Goal: Task Accomplishment & Management: Use online tool/utility

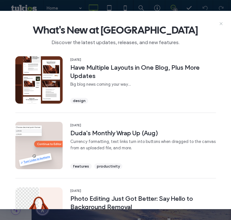
click at [222, 22] on use at bounding box center [220, 23] width 3 height 3
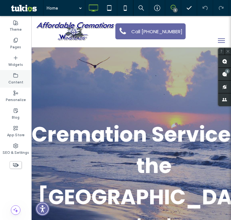
click at [19, 81] on label "Content" at bounding box center [15, 81] width 15 height 7
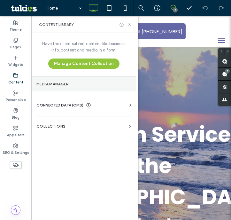
click at [52, 82] on label "Media Manager" at bounding box center [83, 84] width 95 height 4
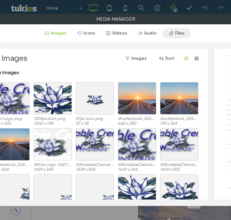
click at [166, 33] on button "Files" at bounding box center [176, 33] width 29 height 10
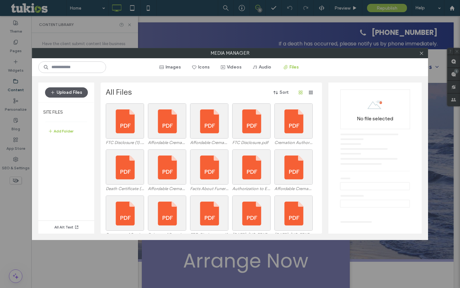
click at [65, 91] on button "Upload Files" at bounding box center [66, 92] width 43 height 10
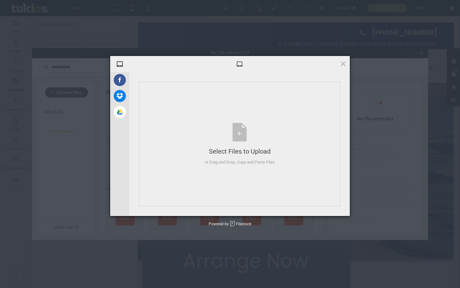
click at [65, 91] on div "My Device Facebook Dropbox Google Drive Select Files to Upload or Drag and Drop…" at bounding box center [230, 144] width 460 height 288
click at [231, 132] on div "Select Files to Upload or Drag and Drop, Copy and Paste Files" at bounding box center [240, 144] width 70 height 42
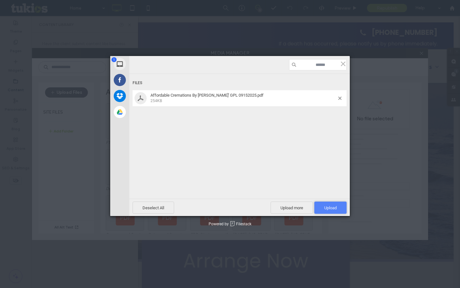
click at [231, 206] on span "Upload 1" at bounding box center [330, 207] width 12 height 5
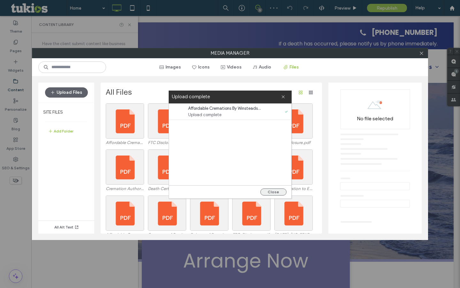
click at [231, 191] on button "Close" at bounding box center [273, 191] width 26 height 7
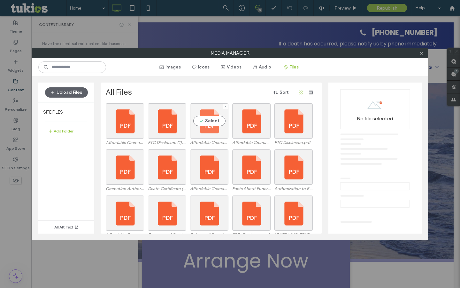
click at [216, 137] on div "Select" at bounding box center [209, 120] width 38 height 35
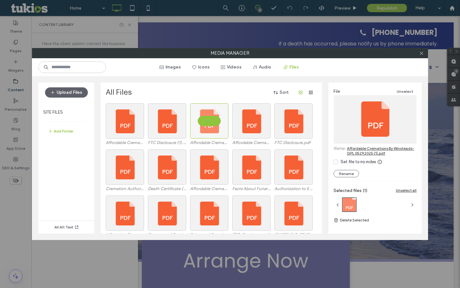
click at [231, 150] on link "Affordable Cremations By Winsteads- GPL 05292025 (1).pdf" at bounding box center [382, 151] width 70 height 10
